Goal: Task Accomplishment & Management: Manage account settings

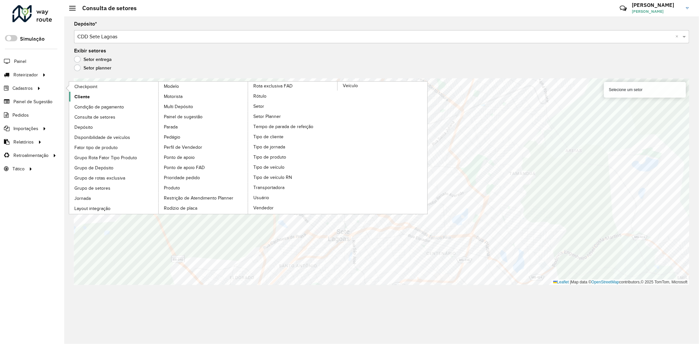
click at [103, 94] on link "Cliente" at bounding box center [114, 97] width 90 height 10
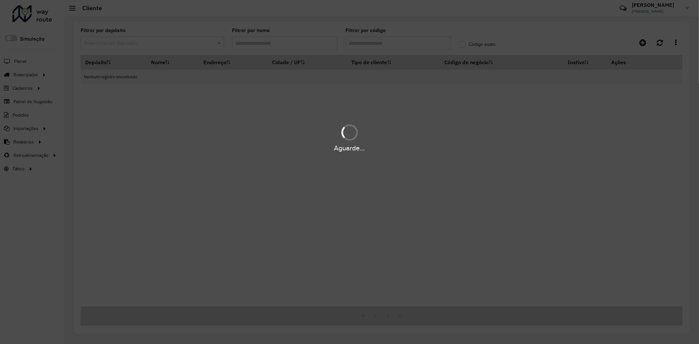
click at [394, 45] on div "Aguarde..." at bounding box center [349, 172] width 699 height 344
drag, startPoint x: 378, startPoint y: 45, endPoint x: 364, endPoint y: 45, distance: 14.1
click at [378, 45] on div "Aguarde..." at bounding box center [349, 172] width 699 height 344
click at [356, 43] on div "Aguarde..." at bounding box center [349, 172] width 699 height 344
click at [364, 43] on div "Aguarde..." at bounding box center [349, 172] width 699 height 344
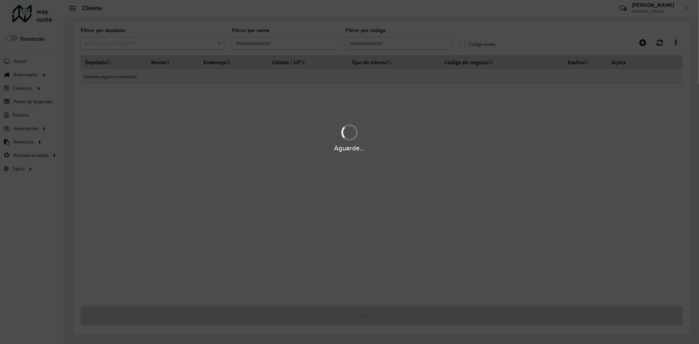
click at [365, 41] on div "Aguarde..." at bounding box center [349, 172] width 699 height 344
click at [368, 43] on div "Aguarde..." at bounding box center [349, 172] width 699 height 344
drag, startPoint x: 368, startPoint y: 43, endPoint x: 365, endPoint y: 37, distance: 6.5
click at [368, 42] on div "Aguarde..." at bounding box center [349, 172] width 699 height 344
click at [365, 37] on div "Aguarde..." at bounding box center [349, 172] width 699 height 344
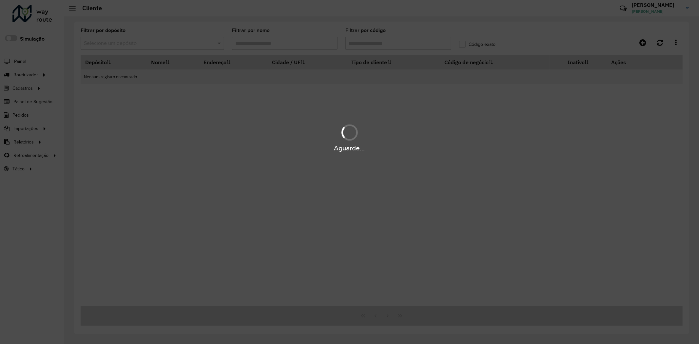
click at [366, 43] on div "Aguarde..." at bounding box center [349, 172] width 699 height 344
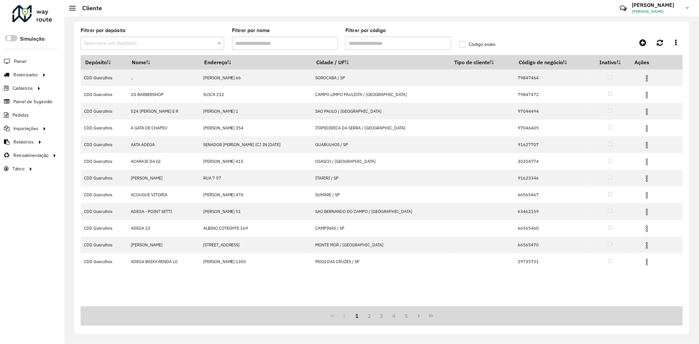
click at [422, 41] on input "Filtrar por código" at bounding box center [398, 43] width 106 height 13
paste input "*****"
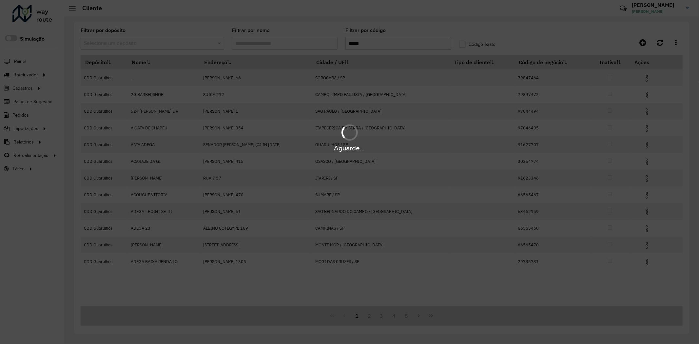
type input "*****"
click at [176, 44] on div "Aguarde..." at bounding box center [349, 172] width 699 height 344
click at [169, 51] on div "Aguarde..." at bounding box center [349, 172] width 699 height 344
click at [169, 46] on div "Aguarde..." at bounding box center [349, 172] width 699 height 344
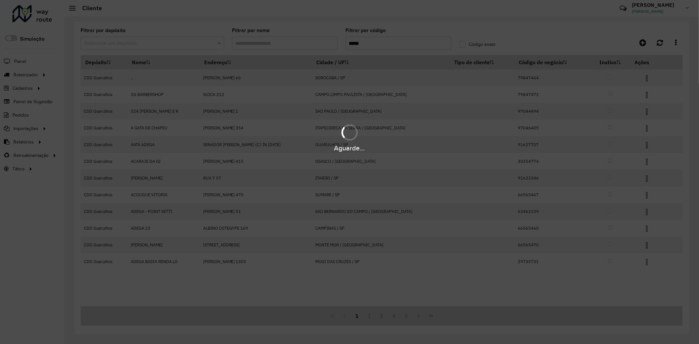
click at [168, 44] on div "Aguarde..." at bounding box center [349, 172] width 699 height 344
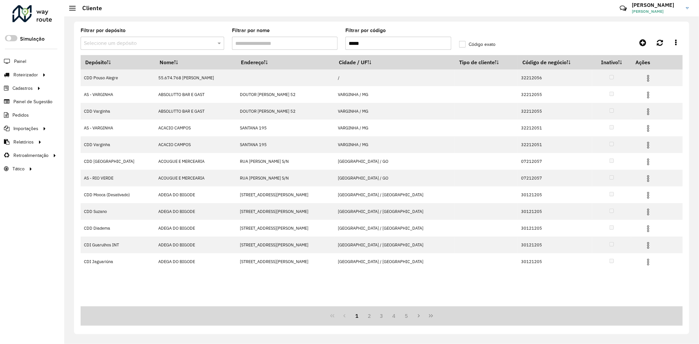
click at [162, 41] on input "text" at bounding box center [146, 44] width 124 height 8
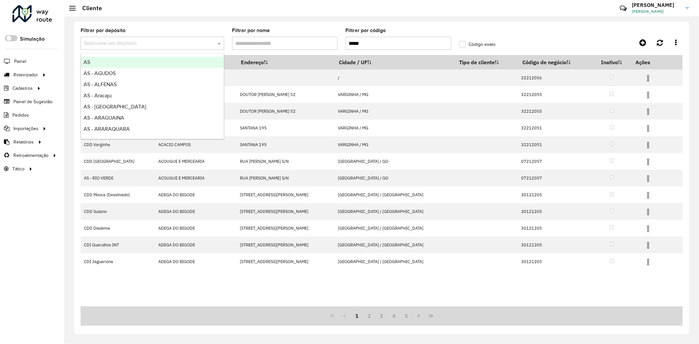
click at [159, 40] on input "text" at bounding box center [146, 44] width 124 height 8
type input "*****"
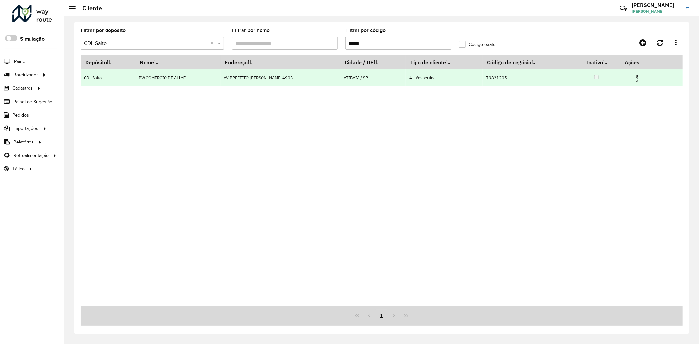
click at [638, 76] on img at bounding box center [637, 78] width 8 height 8
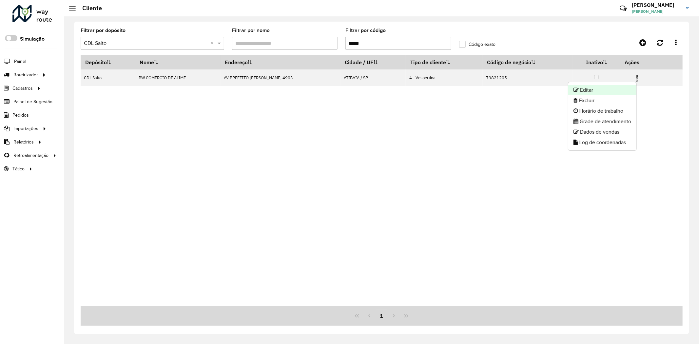
click at [616, 92] on li "Editar" at bounding box center [602, 90] width 68 height 10
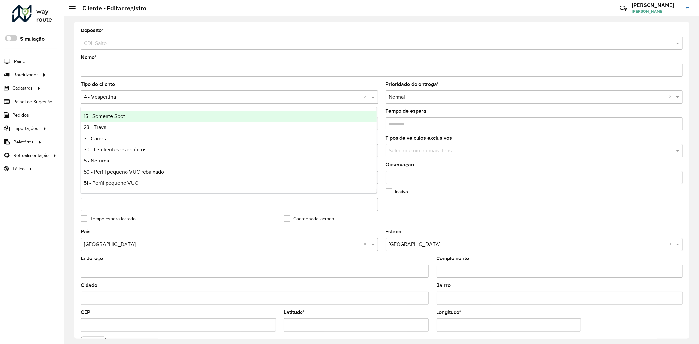
click at [138, 98] on input "text" at bounding box center [223, 97] width 278 height 8
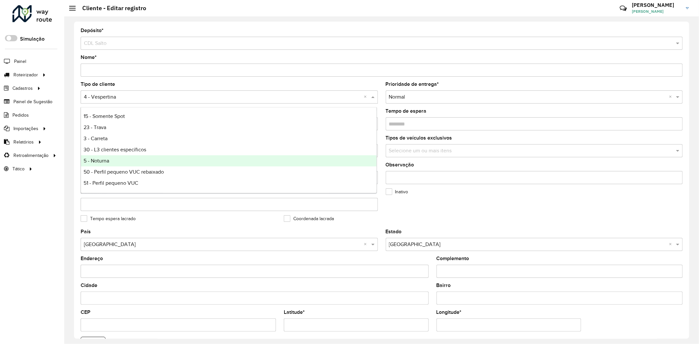
click at [535, 217] on formly-group "Tipo de cliente Selecione uma opção × 4 - Vespertina × Prioridade de entrega * …" at bounding box center [382, 155] width 610 height 147
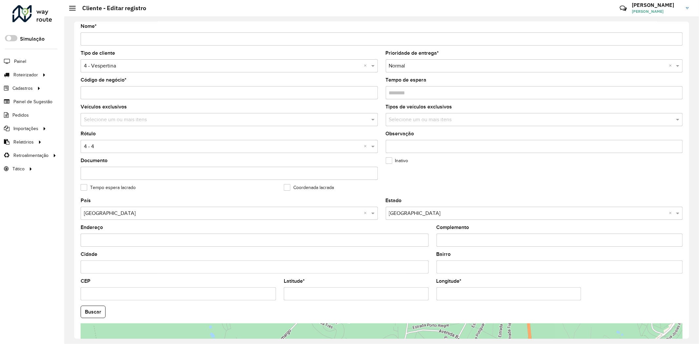
scroll to position [145, 0]
